Goal: Communication & Community: Ask a question

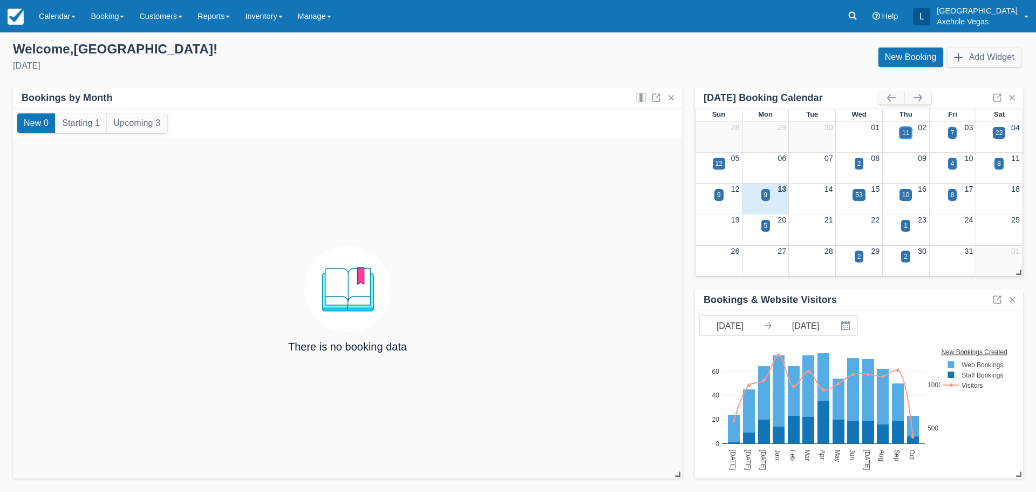
click at [905, 133] on div "11" at bounding box center [905, 133] width 7 height 10
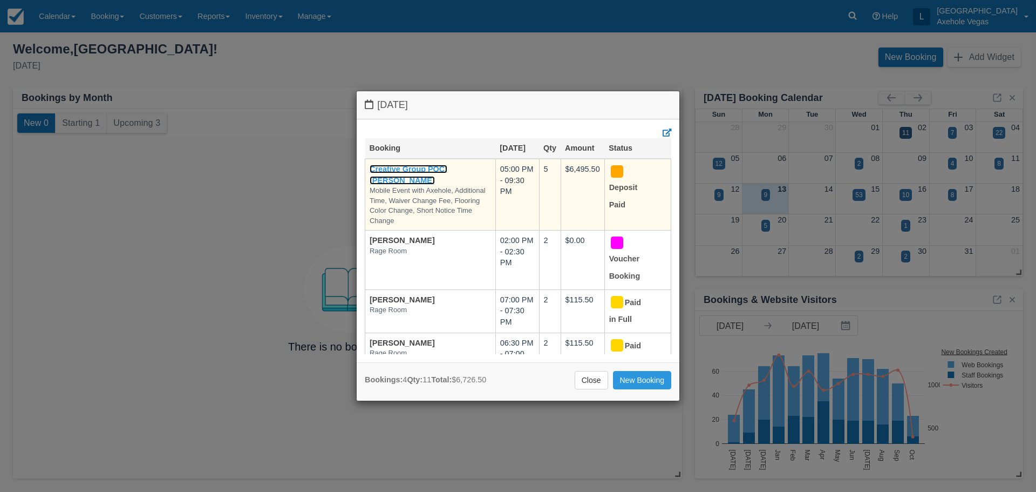
click at [398, 180] on link "Creative Group POC: [PERSON_NAME]" at bounding box center [409, 175] width 78 height 20
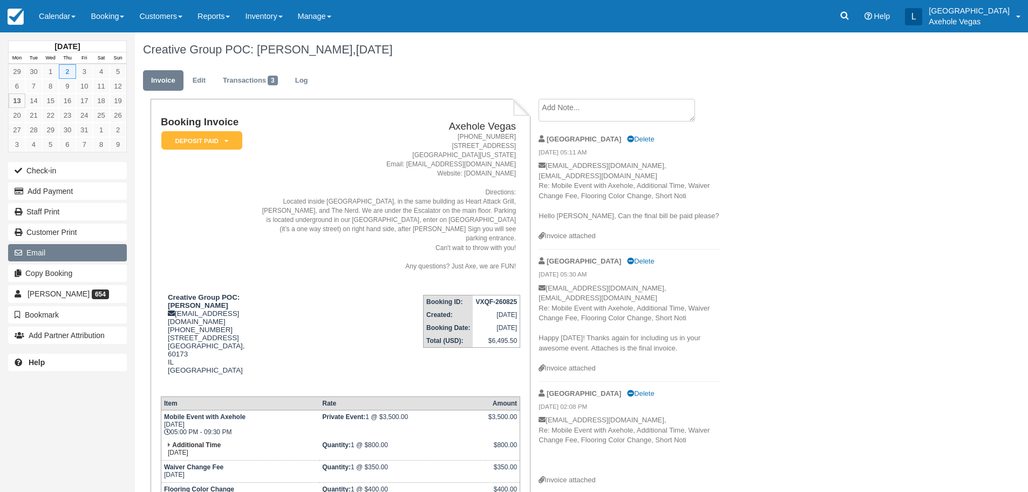
click at [60, 261] on button "Email" at bounding box center [67, 252] width 119 height 17
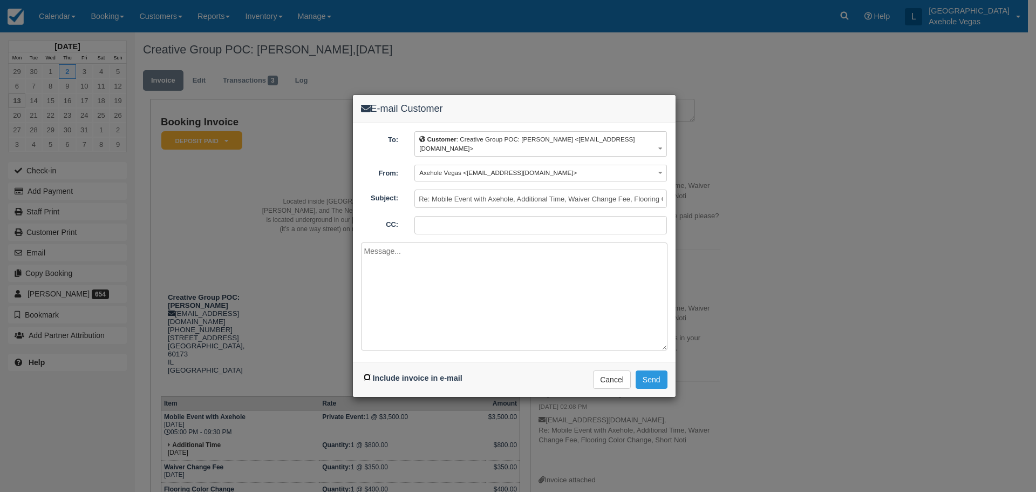
click at [365, 377] on input "Include invoice in e-mail" at bounding box center [367, 376] width 7 height 7
checkbox input "true"
click at [457, 227] on input "CC:" at bounding box center [540, 225] width 253 height 18
type input "[EMAIL_ADDRESS][DOMAIN_NAME]"
click at [404, 275] on textarea at bounding box center [514, 296] width 307 height 108
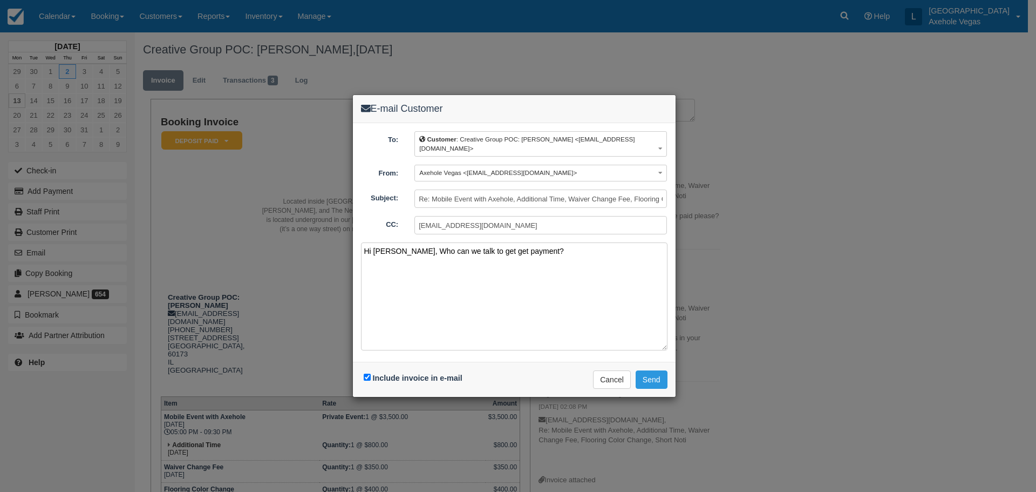
click at [544, 246] on textarea "Hi [PERSON_NAME], Who can we talk to get get payment?" at bounding box center [514, 296] width 307 height 108
click at [411, 248] on textarea "Hi [PERSON_NAME], Who can we talk to get get payment?" at bounding box center [514, 296] width 307 height 108
click at [602, 249] on textarea "Hi [PERSON_NAME], How are you? Who can we talk to get get payment?" at bounding box center [514, 296] width 307 height 108
type textarea "Hi [PERSON_NAME], How are you? Who can we talk to get get payment?"
click at [646, 371] on button "Send" at bounding box center [652, 379] width 32 height 18
